Goal: Information Seeking & Learning: Learn about a topic

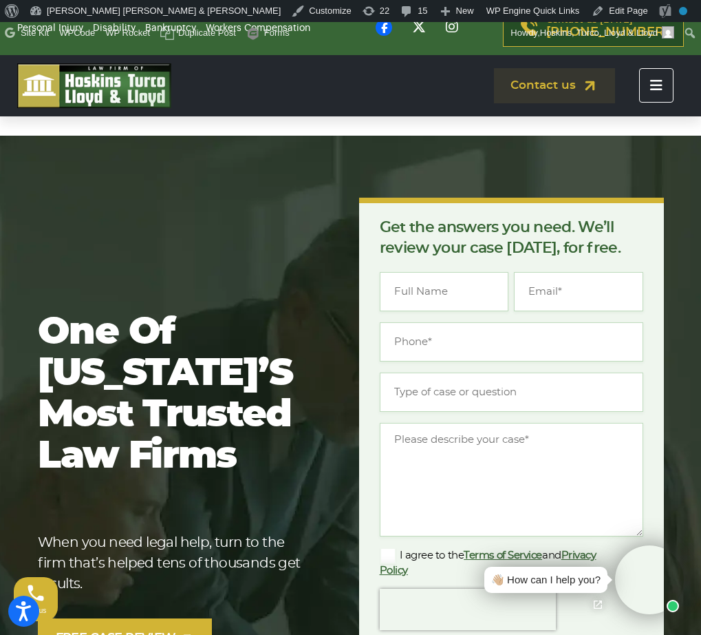
click at [657, 80] on icon "Toggle navigation" at bounding box center [657, 85] width 12 height 14
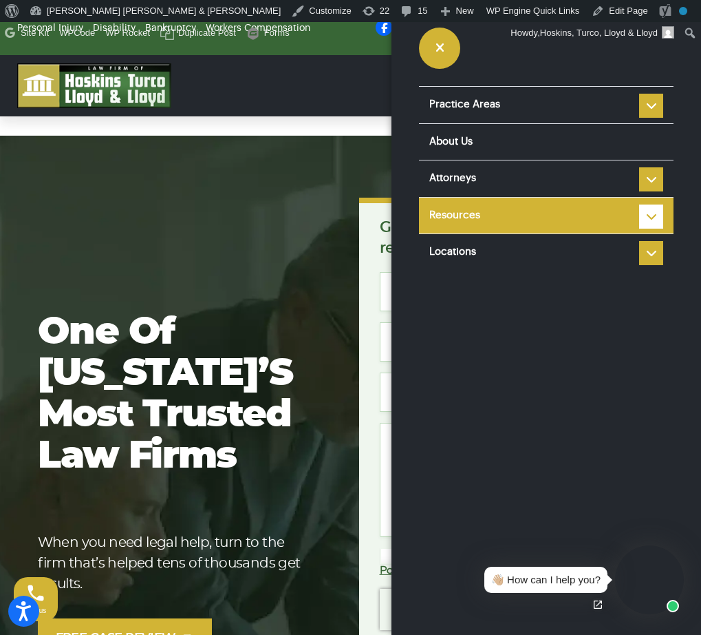
click at [654, 211] on li "Resources Reviews Police Accident Reports FAQ Blog HTLL Scholarship Types of Ca…" at bounding box center [546, 215] width 255 height 37
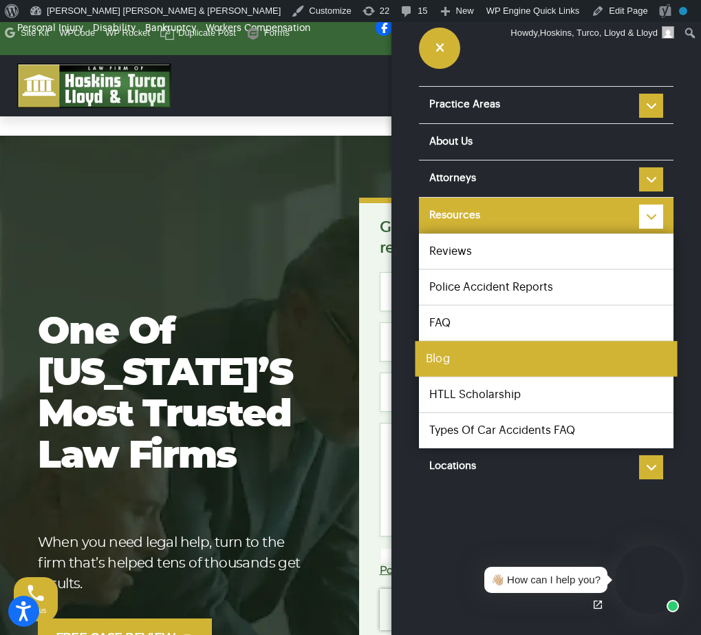
click at [472, 366] on link "Blog" at bounding box center [546, 359] width 262 height 36
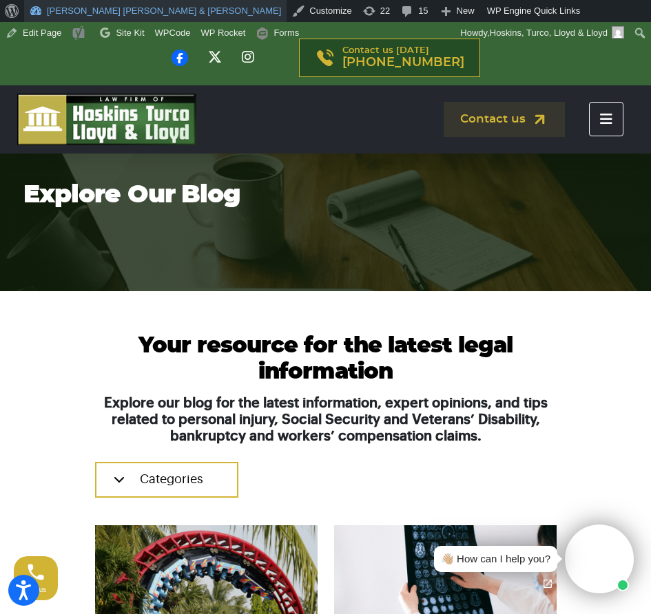
scroll to position [10, 0]
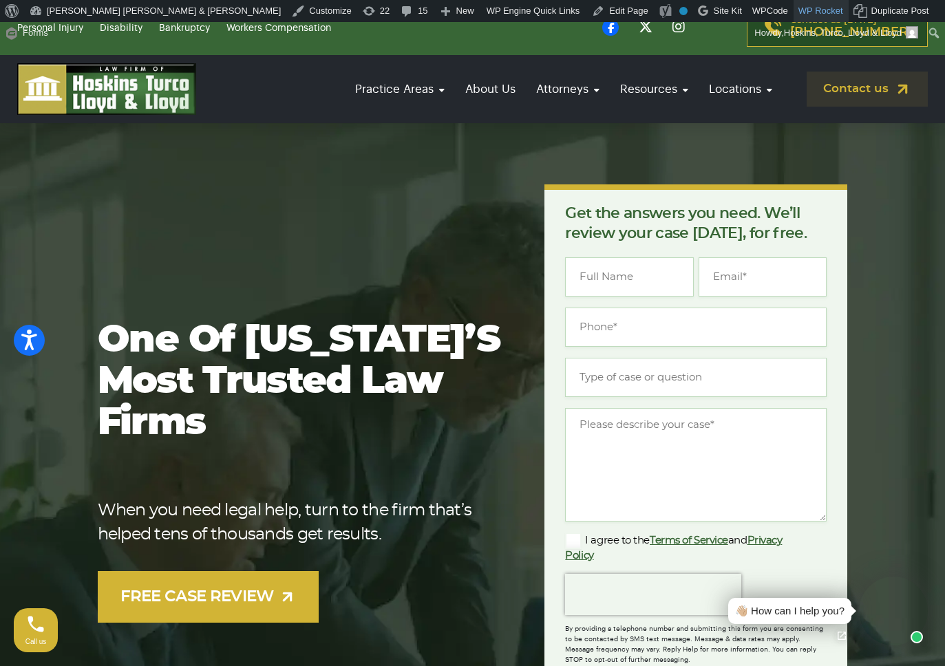
scroll to position [2, 0]
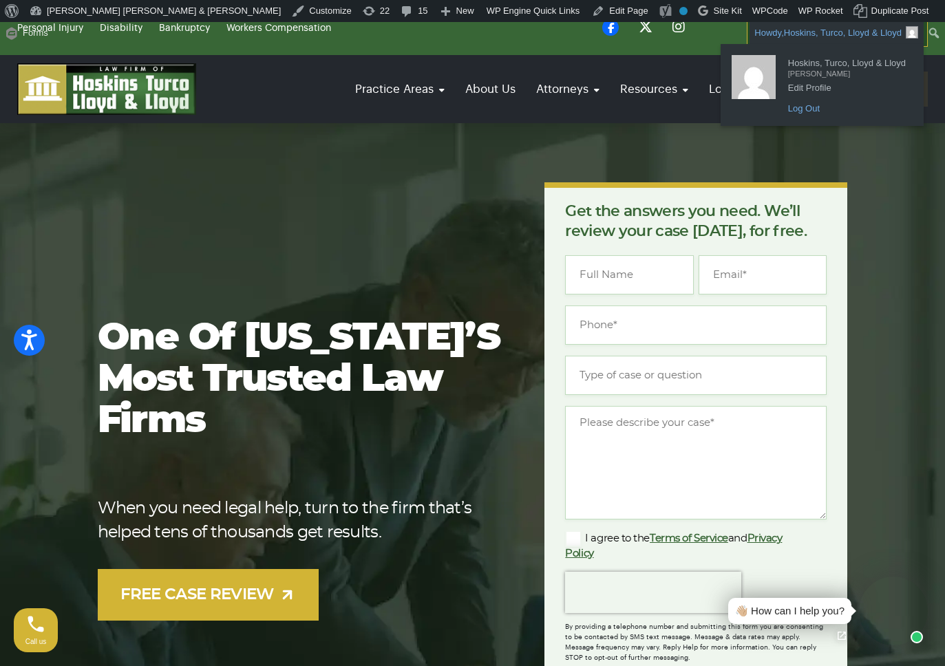
click at [808, 105] on link "Log Out" at bounding box center [846, 109] width 131 height 18
